Goal: Find specific page/section: Find specific page/section

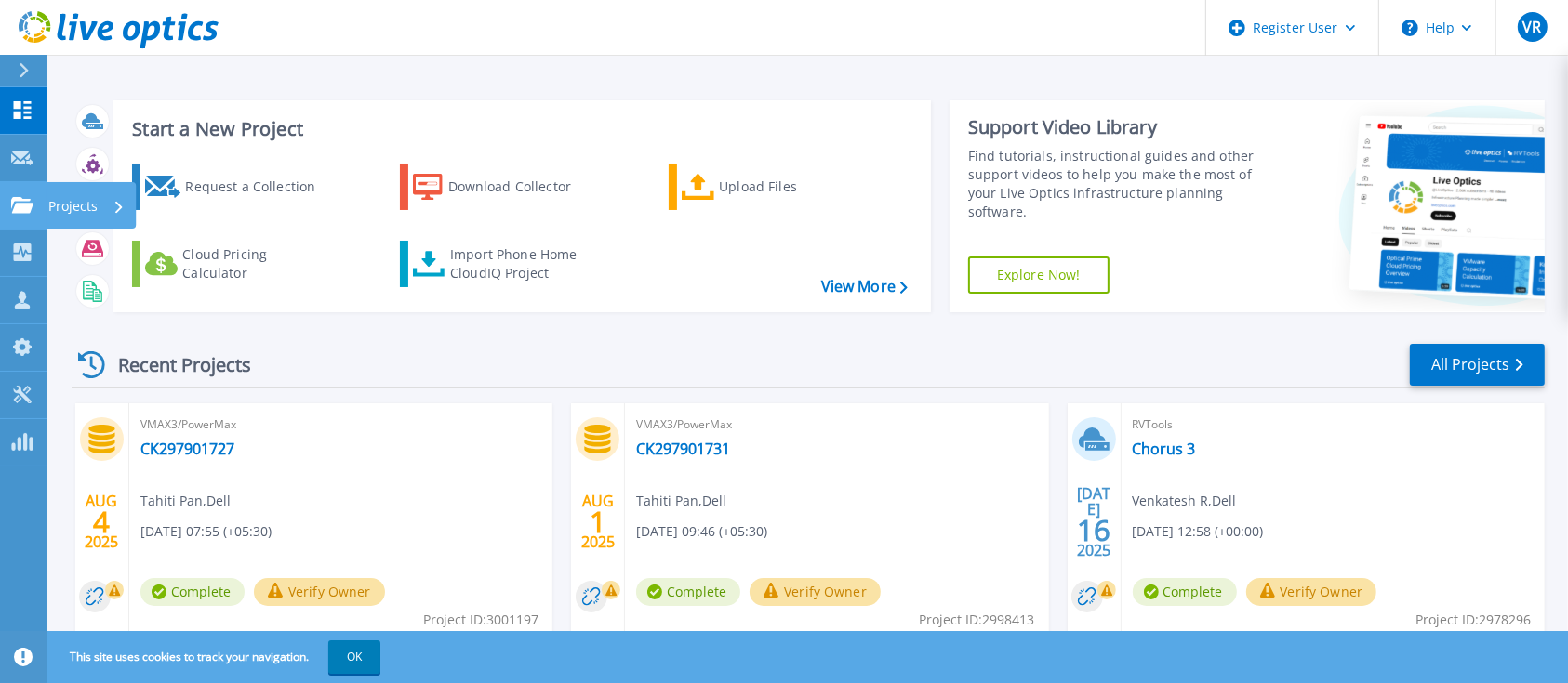
click at [85, 204] on p "Projects" at bounding box center [73, 206] width 50 height 49
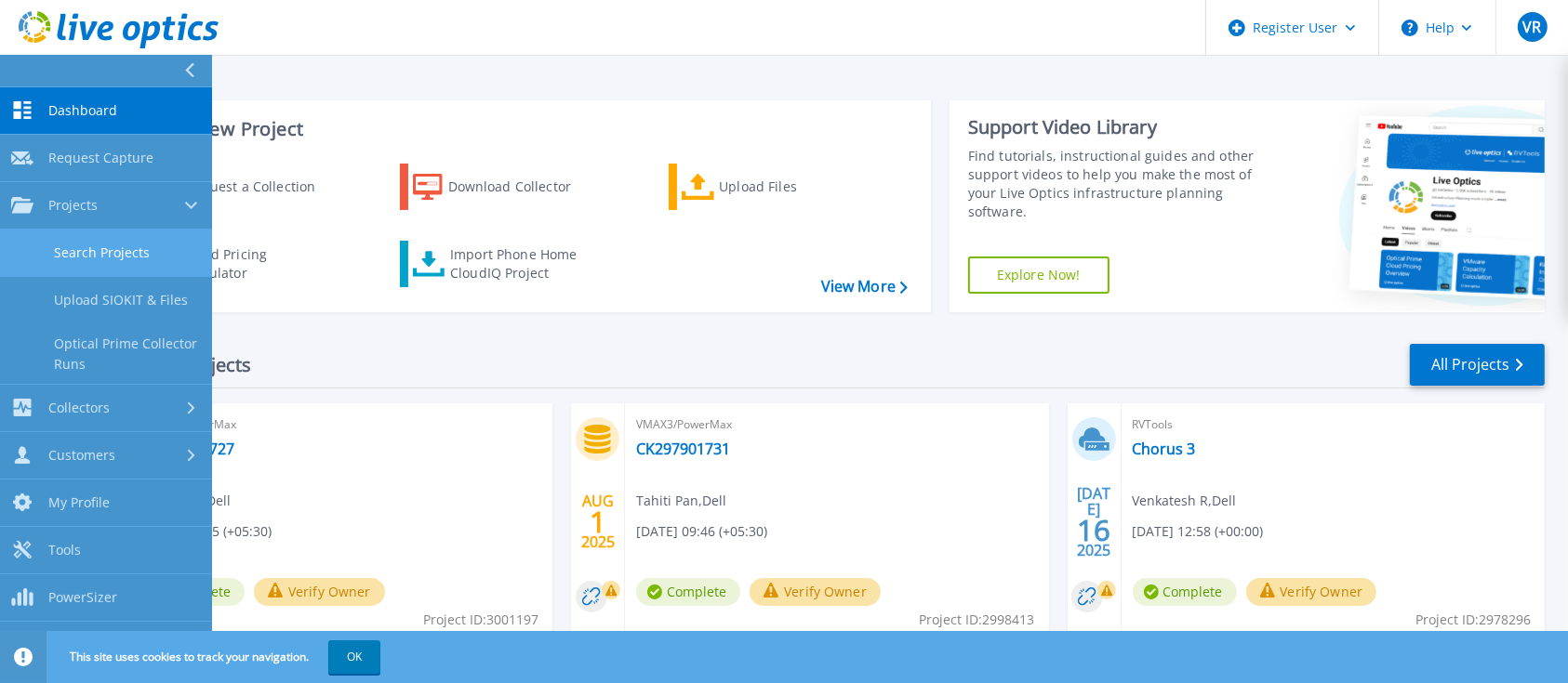
click at [87, 248] on link "Search Projects" at bounding box center [106, 253] width 212 height 48
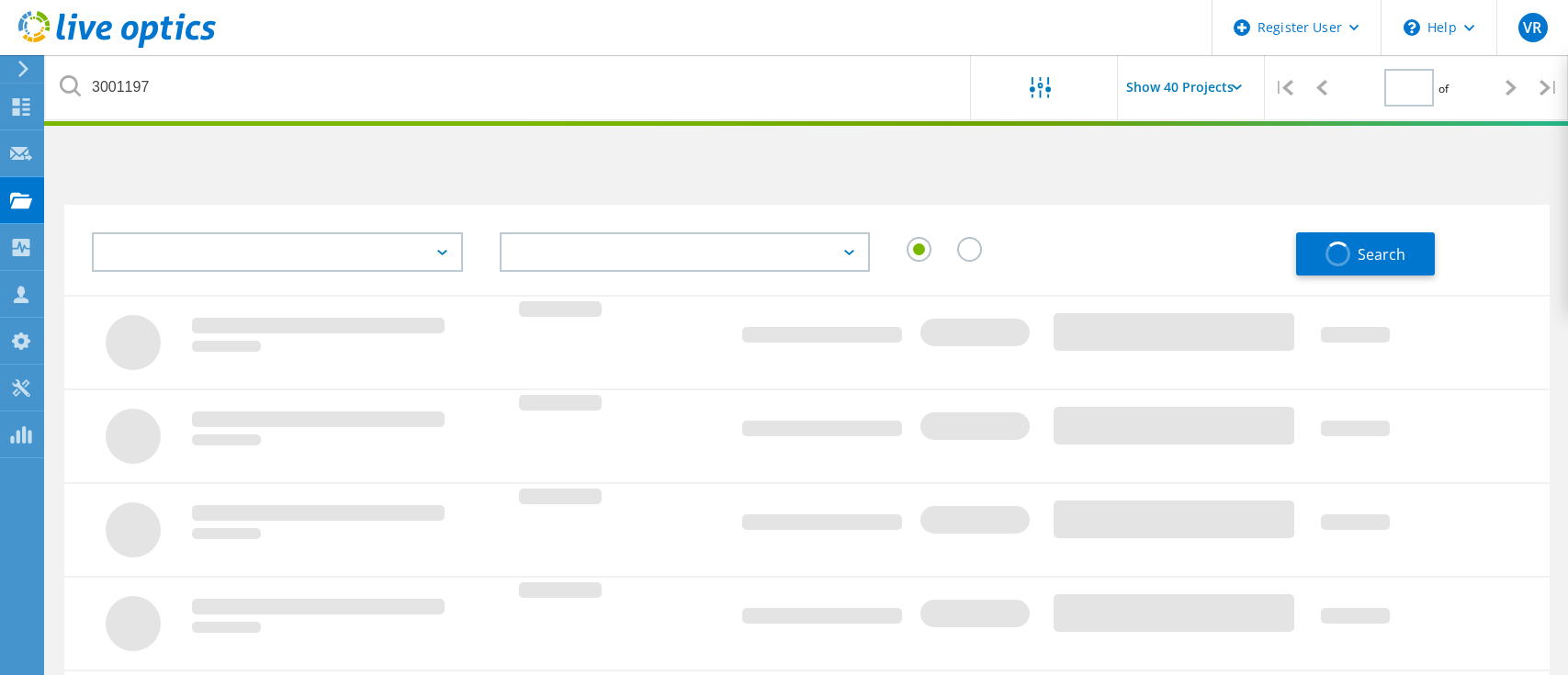
type input "1"
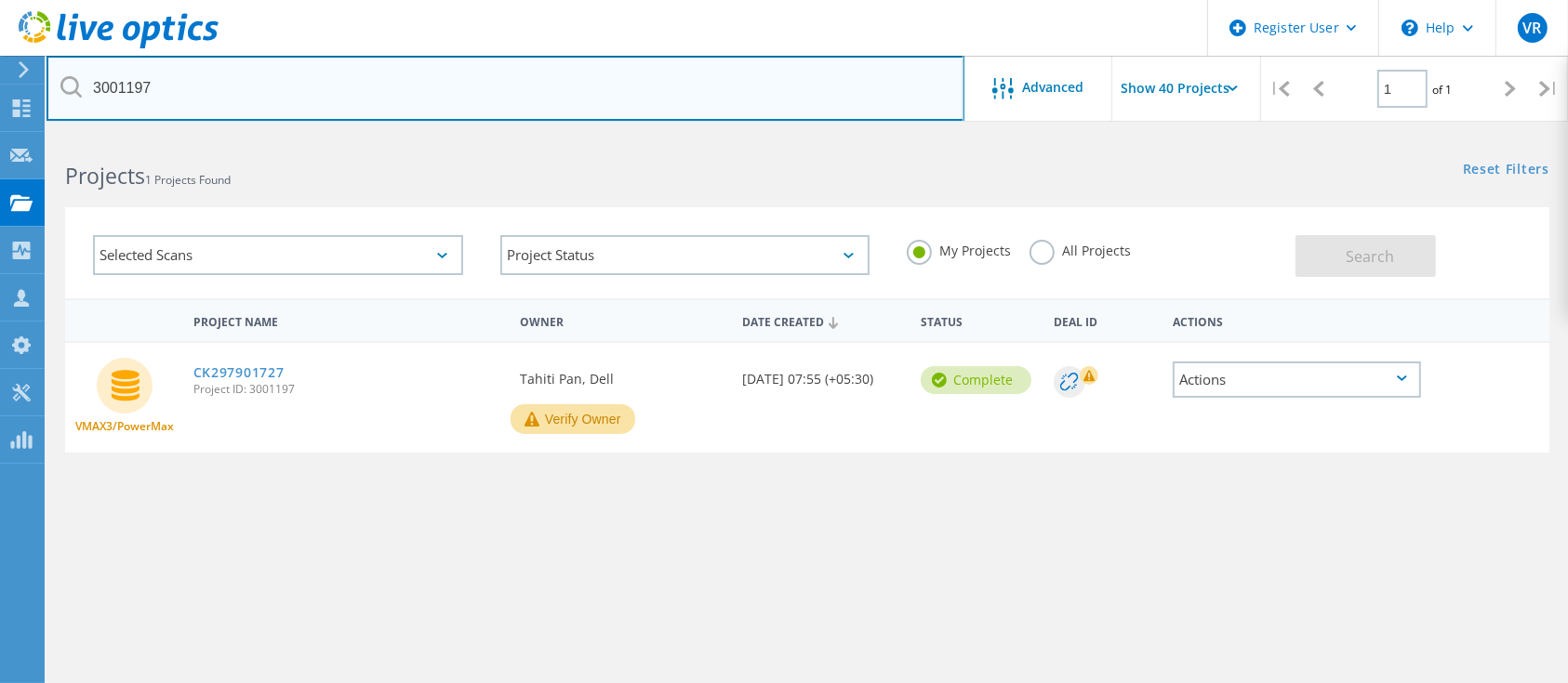
click at [250, 87] on input "3001197" at bounding box center [505, 87] width 918 height 65
paste input "1451395"
type input "1451395"
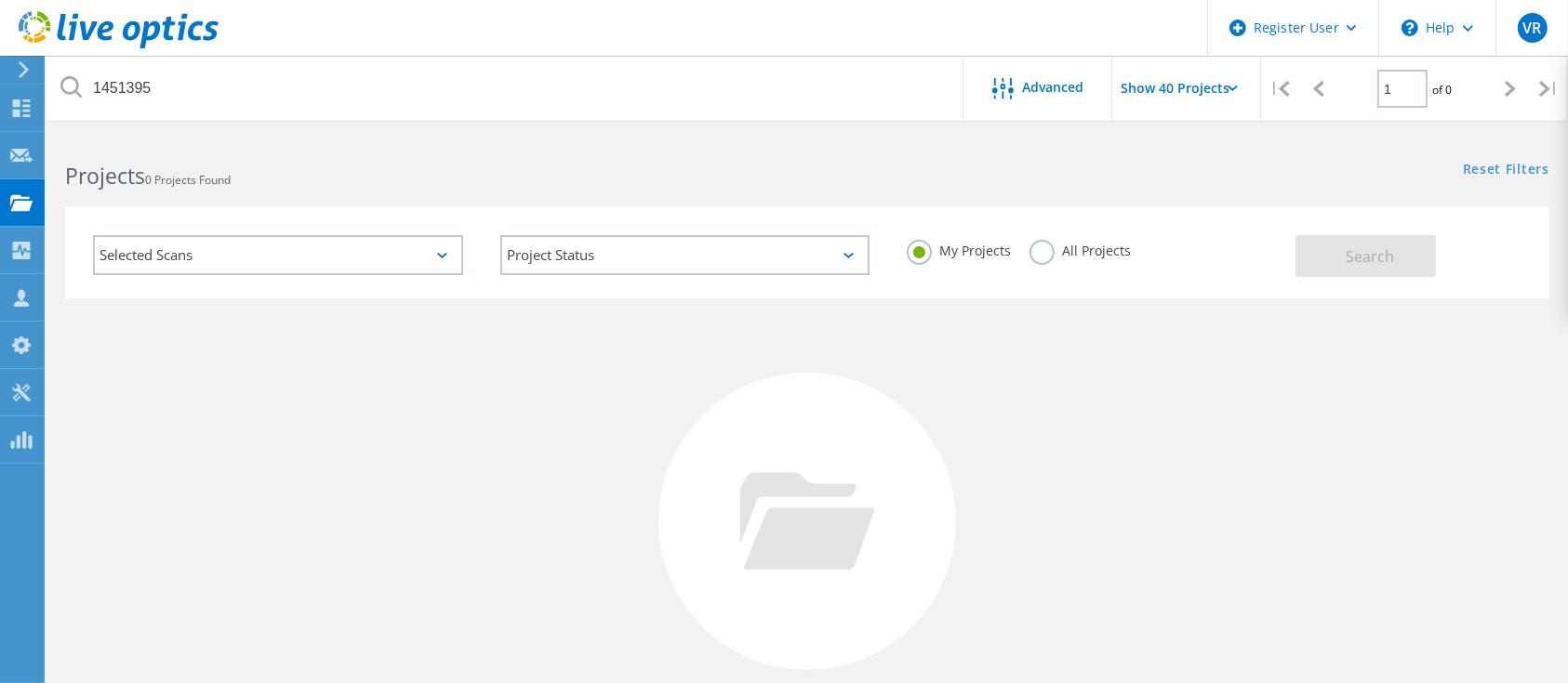
click at [1121, 250] on label "All Projects" at bounding box center [1080, 249] width 101 height 17
click at [0, 0] on input "All Projects" at bounding box center [0, 0] width 0 height 0
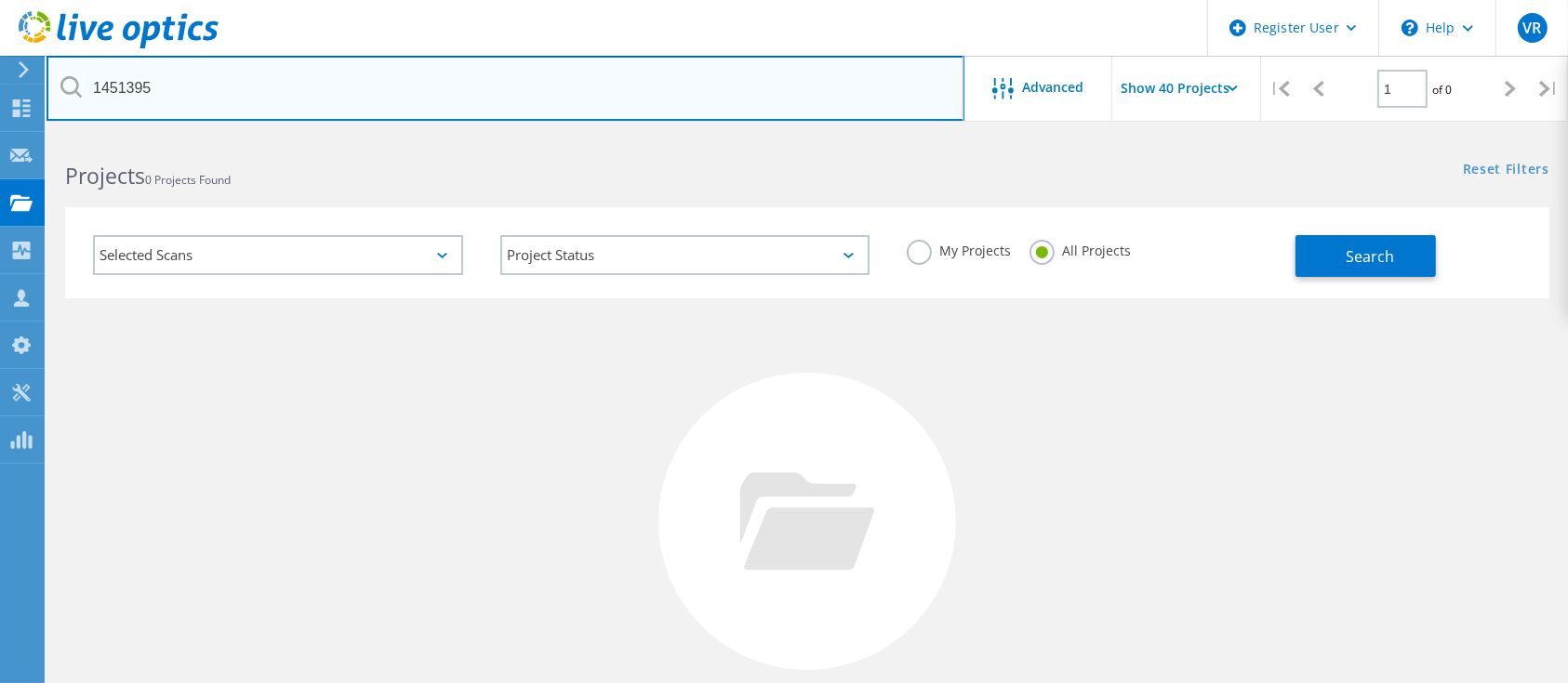
click at [279, 85] on input "1451395" at bounding box center [505, 87] width 918 height 65
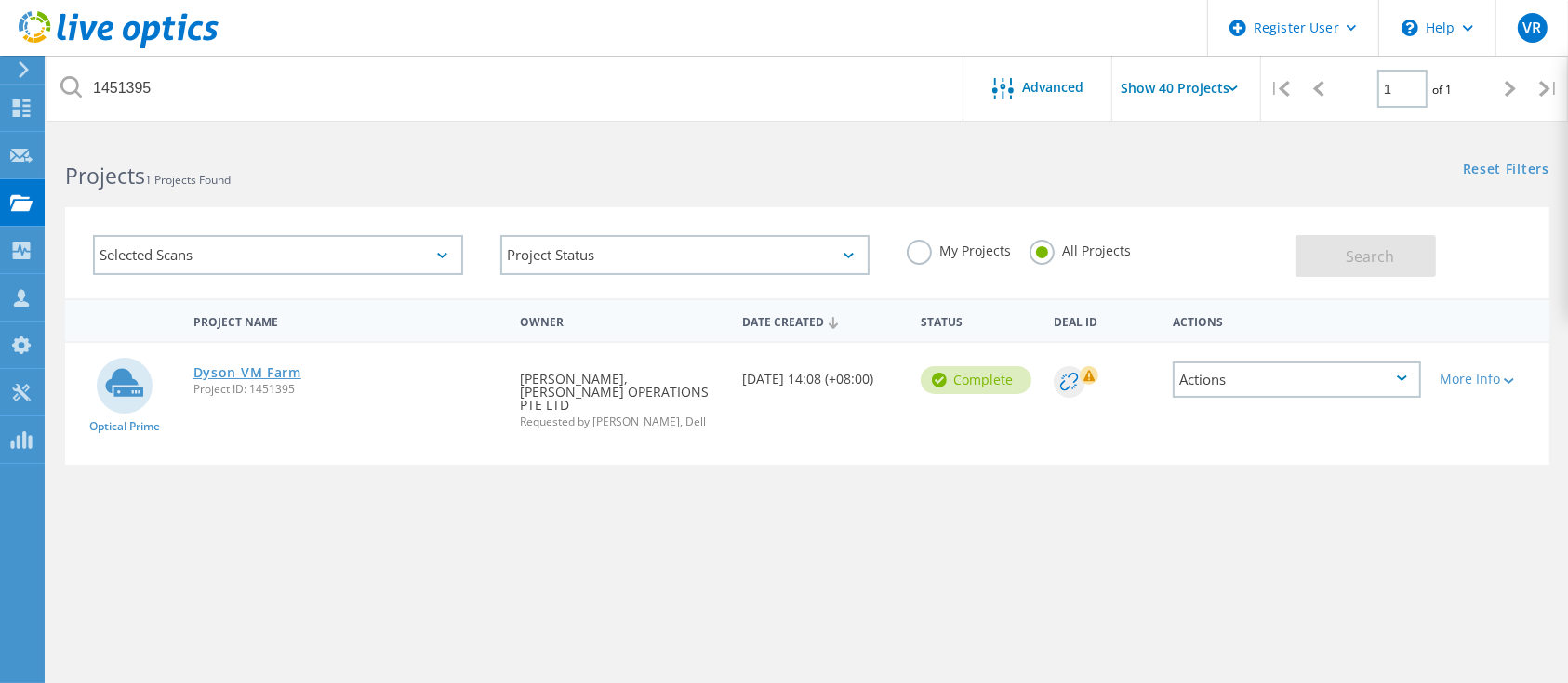
click at [251, 374] on link "Dyson VM Farm" at bounding box center [247, 372] width 108 height 13
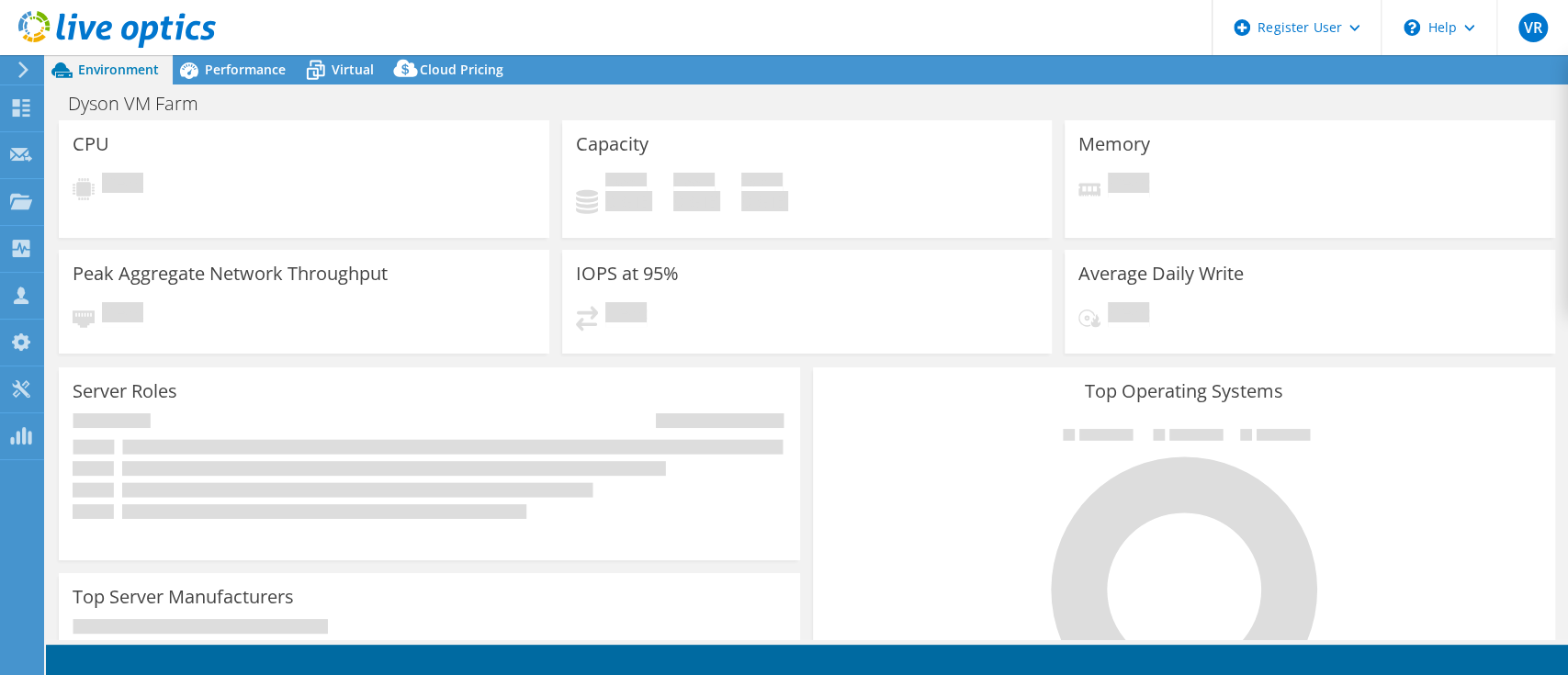
select select "[GEOGRAPHIC_DATA]"
select select "USD"
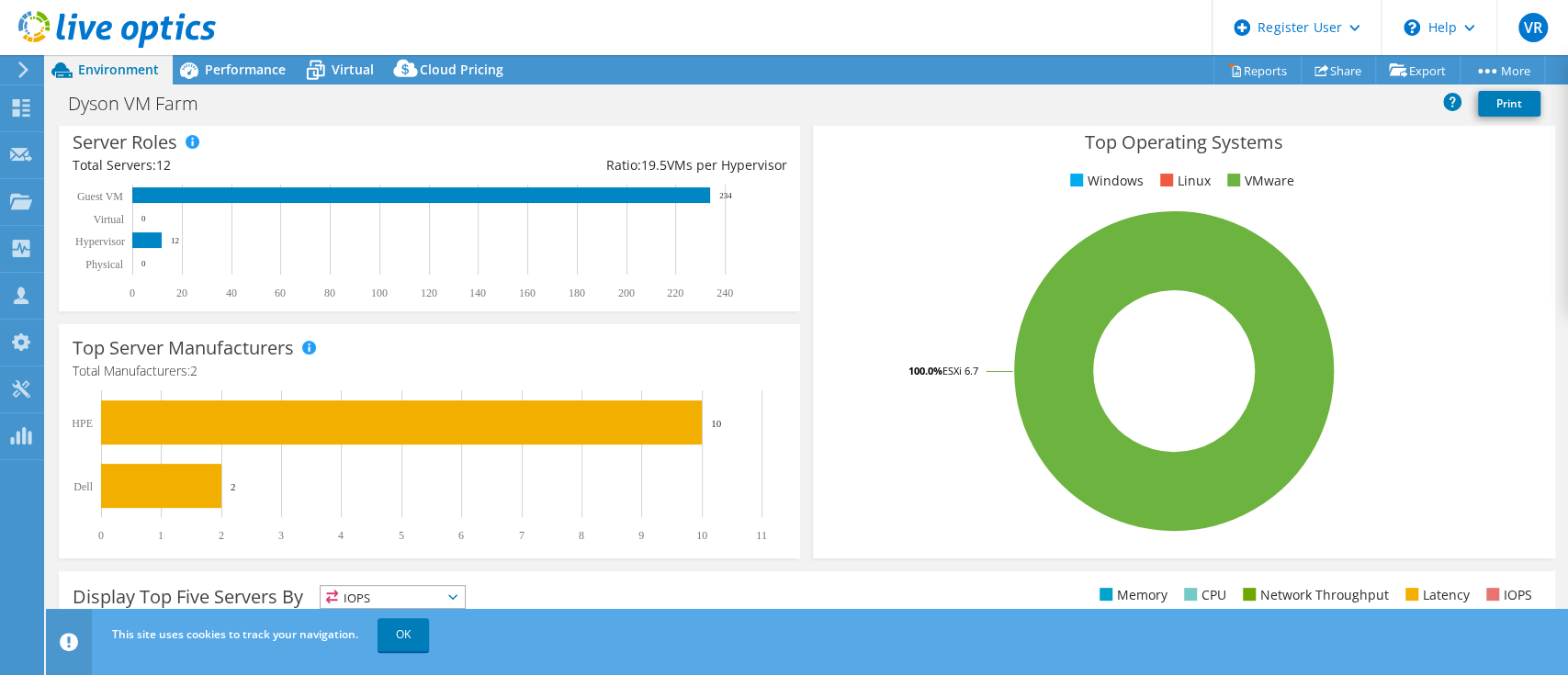
scroll to position [126, 0]
